Goal: Transaction & Acquisition: Purchase product/service

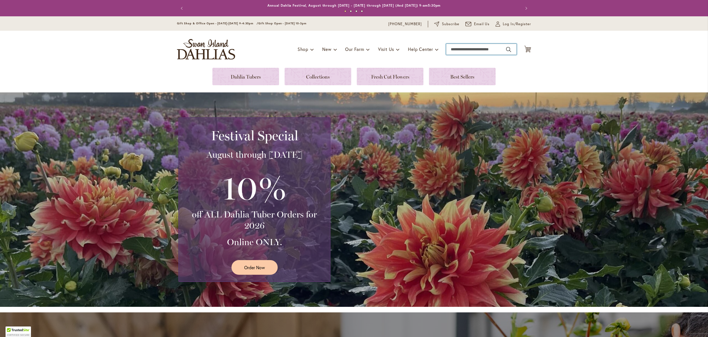
click at [450, 50] on input "Search" at bounding box center [481, 49] width 70 height 11
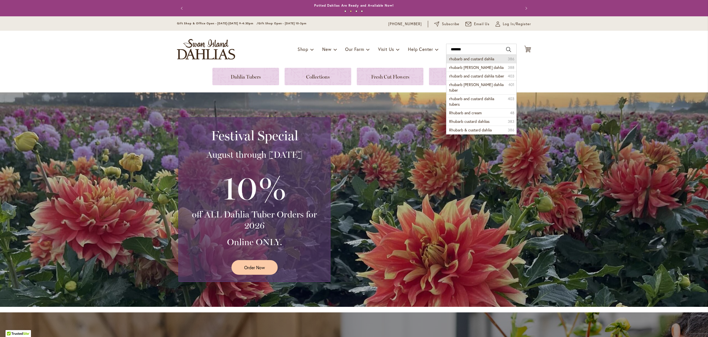
click at [458, 59] on span "rhubarb and custard dahlia" at bounding box center [471, 58] width 45 height 5
type input "**********"
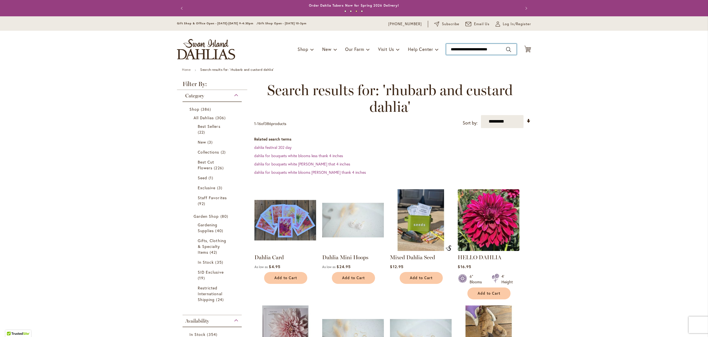
drag, startPoint x: 501, startPoint y: 48, endPoint x: 499, endPoint y: 55, distance: 6.8
click at [501, 48] on input "**********" at bounding box center [481, 49] width 70 height 11
click at [500, 68] on span "rhubarb and custard dahlia tuber" at bounding box center [476, 67] width 55 height 5
type input "**********"
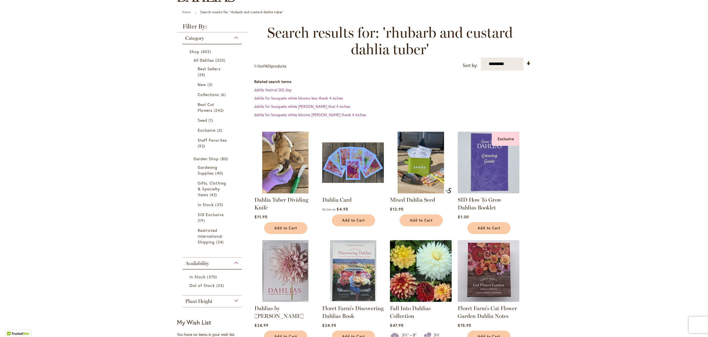
scroll to position [26, 0]
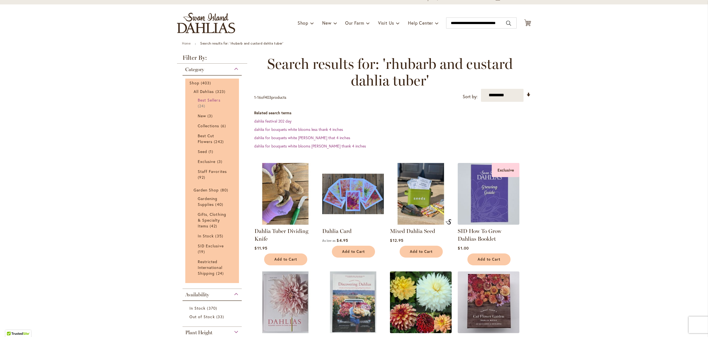
click at [200, 100] on span "Best Sellers" at bounding box center [209, 99] width 23 height 5
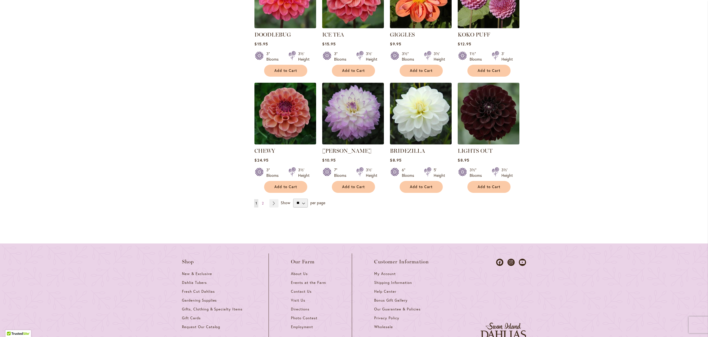
scroll to position [473, 0]
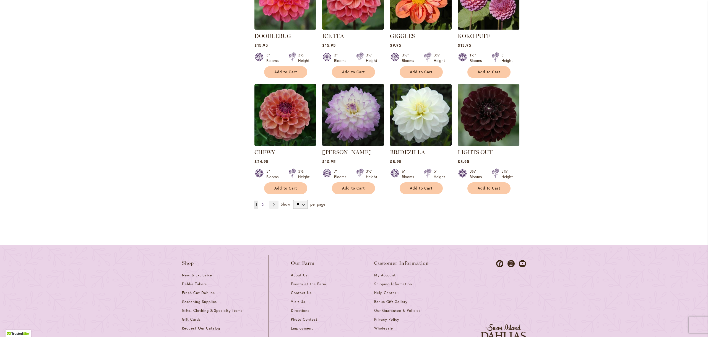
click at [262, 205] on span "2" at bounding box center [263, 204] width 2 height 4
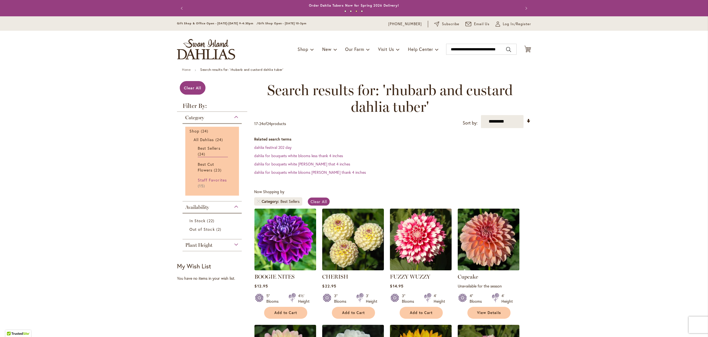
click at [199, 182] on span "Staff Favorites" at bounding box center [212, 179] width 29 height 5
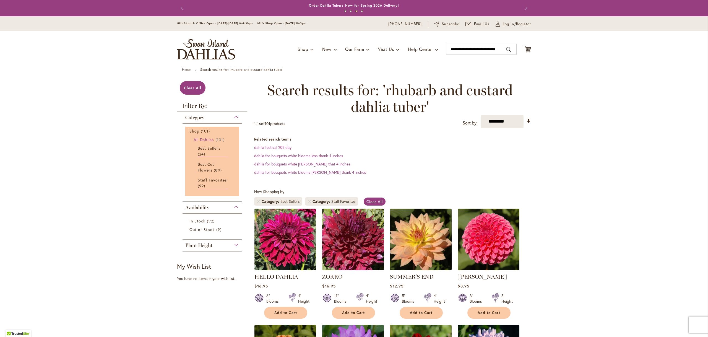
click at [203, 140] on span "All Dahlias" at bounding box center [203, 139] width 20 height 5
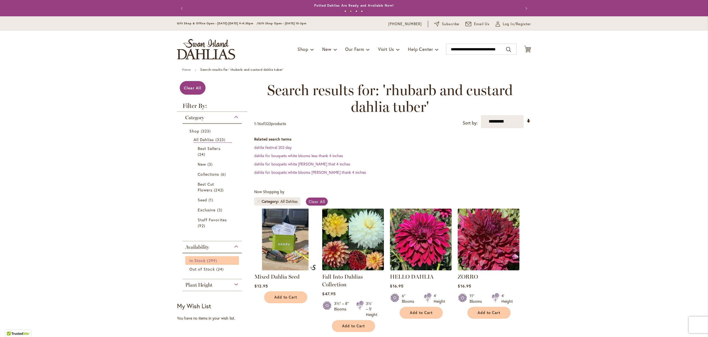
click at [212, 259] on span "299 items" at bounding box center [212, 260] width 11 height 6
click at [364, 201] on span "Clear All" at bounding box center [366, 201] width 16 height 5
click at [363, 199] on span "Clear All" at bounding box center [366, 201] width 16 height 5
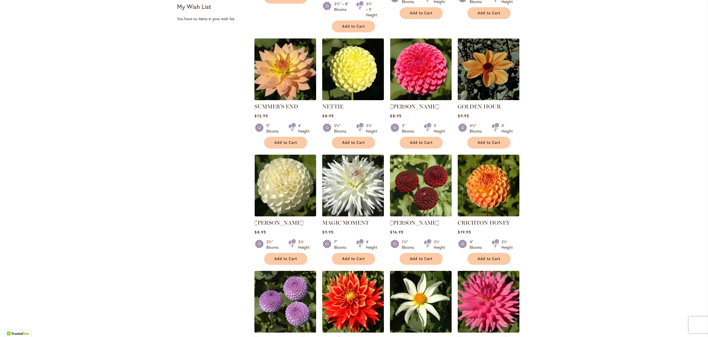
scroll to position [410, 0]
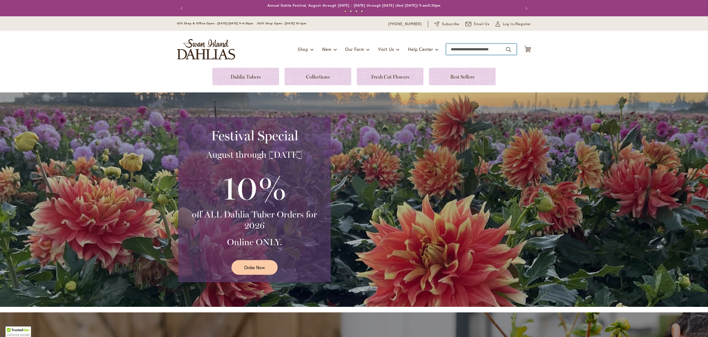
click at [459, 50] on input "Search" at bounding box center [481, 49] width 70 height 11
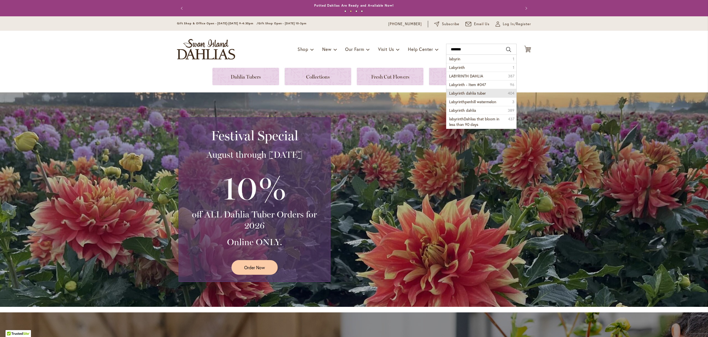
click at [462, 93] on span "Labyrinth dahlia tuber" at bounding box center [467, 92] width 37 height 5
type input "**********"
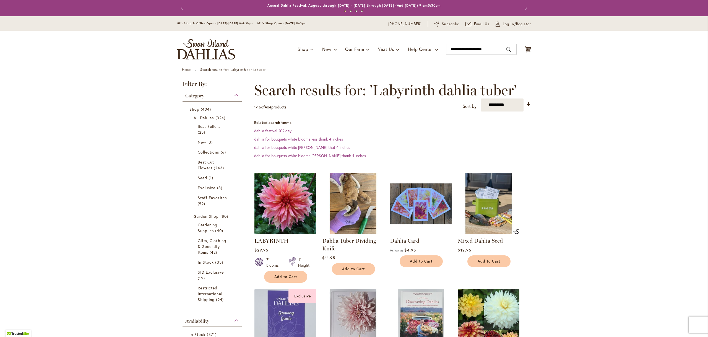
click at [271, 208] on img at bounding box center [285, 203] width 65 height 65
